Goal: Information Seeking & Learning: Learn about a topic

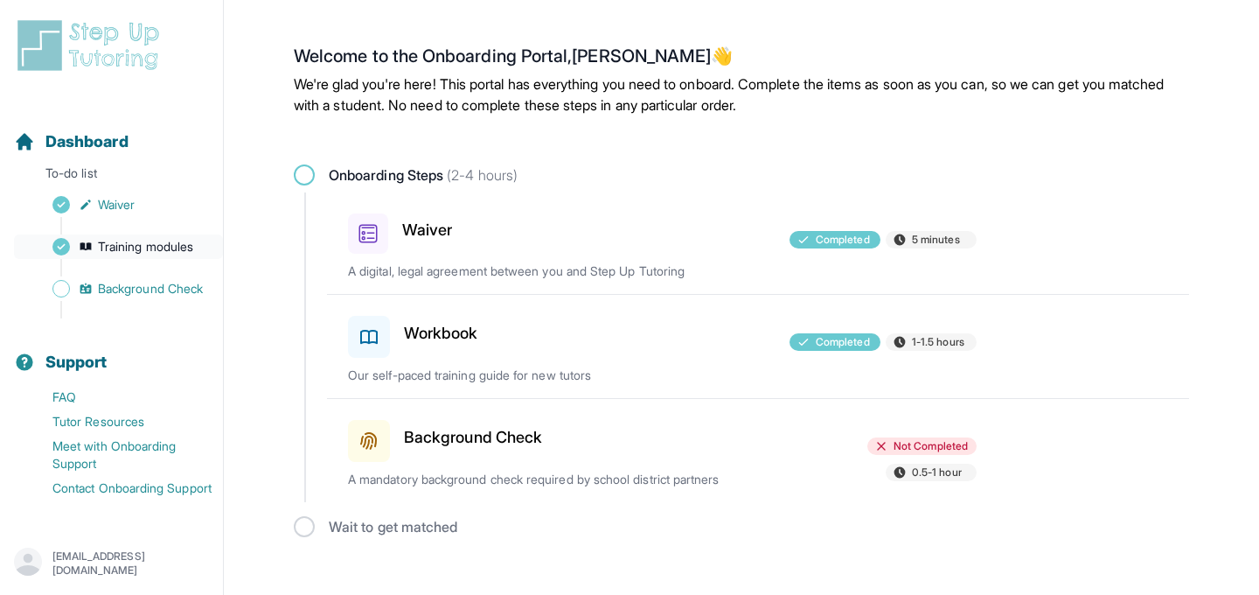
click at [184, 248] on span "Training modules" at bounding box center [145, 246] width 95 height 17
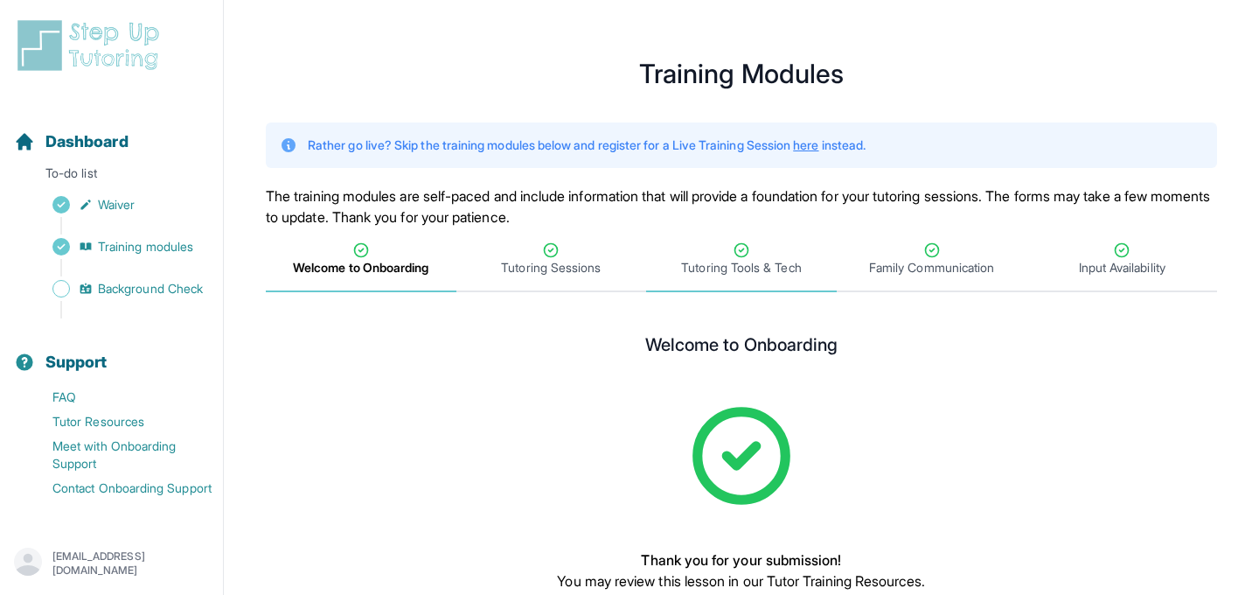
click at [767, 265] on span "Tutoring Tools & Tech" at bounding box center [741, 267] width 120 height 17
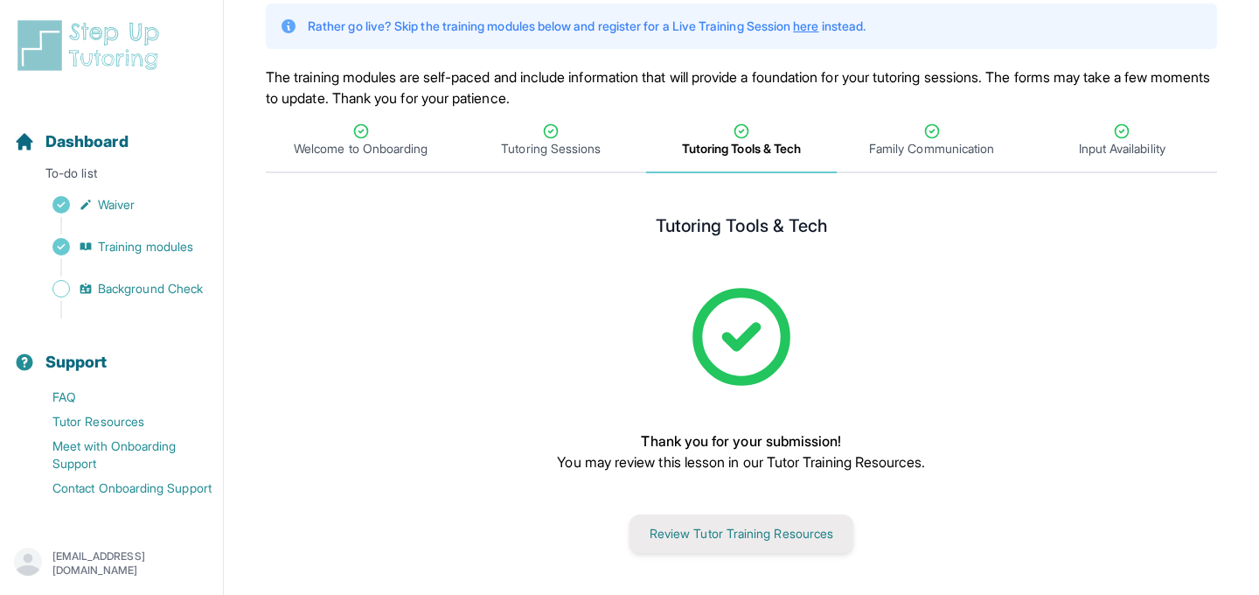
click at [750, 536] on button "Review Tutor Training Resources" at bounding box center [742, 533] width 224 height 38
